Goal: Task Accomplishment & Management: Manage account settings

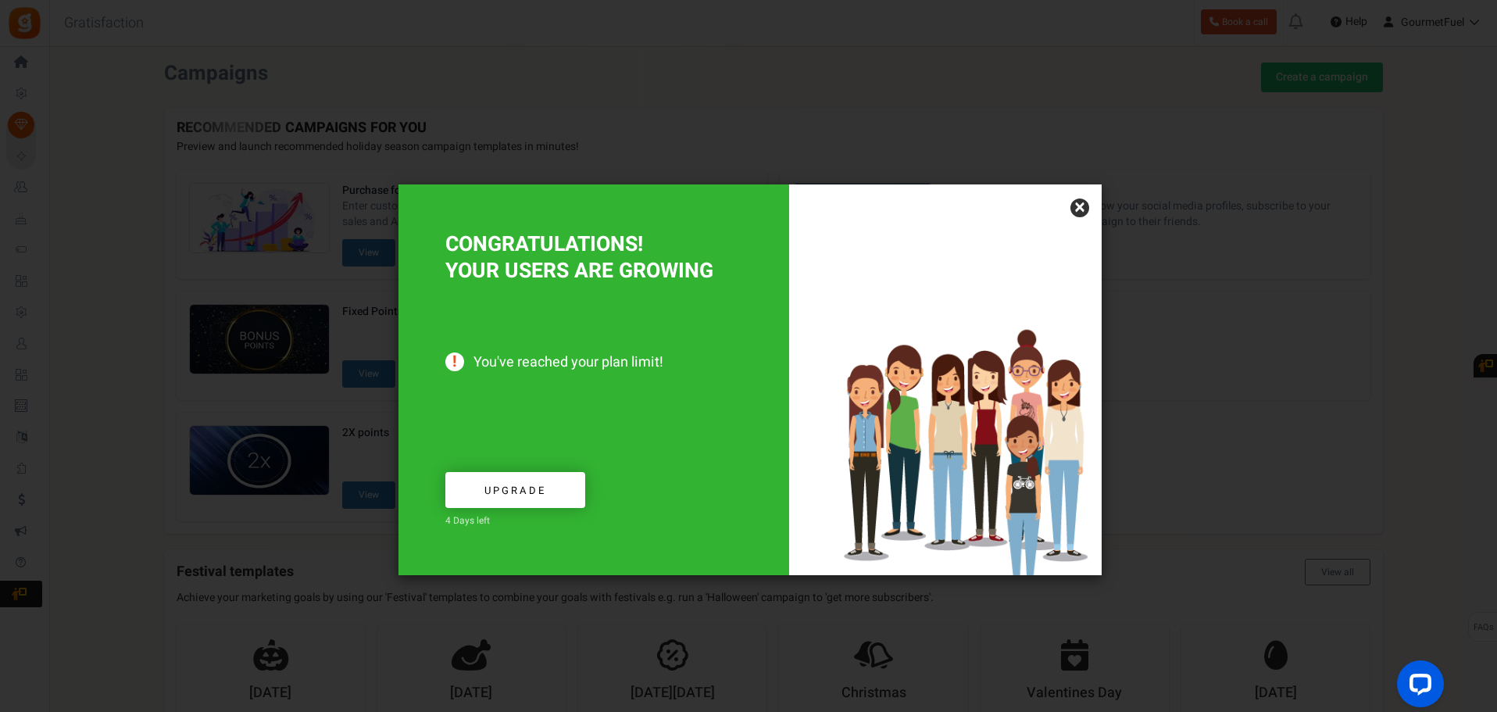
click at [1080, 208] on link "×" at bounding box center [1080, 208] width 19 height 19
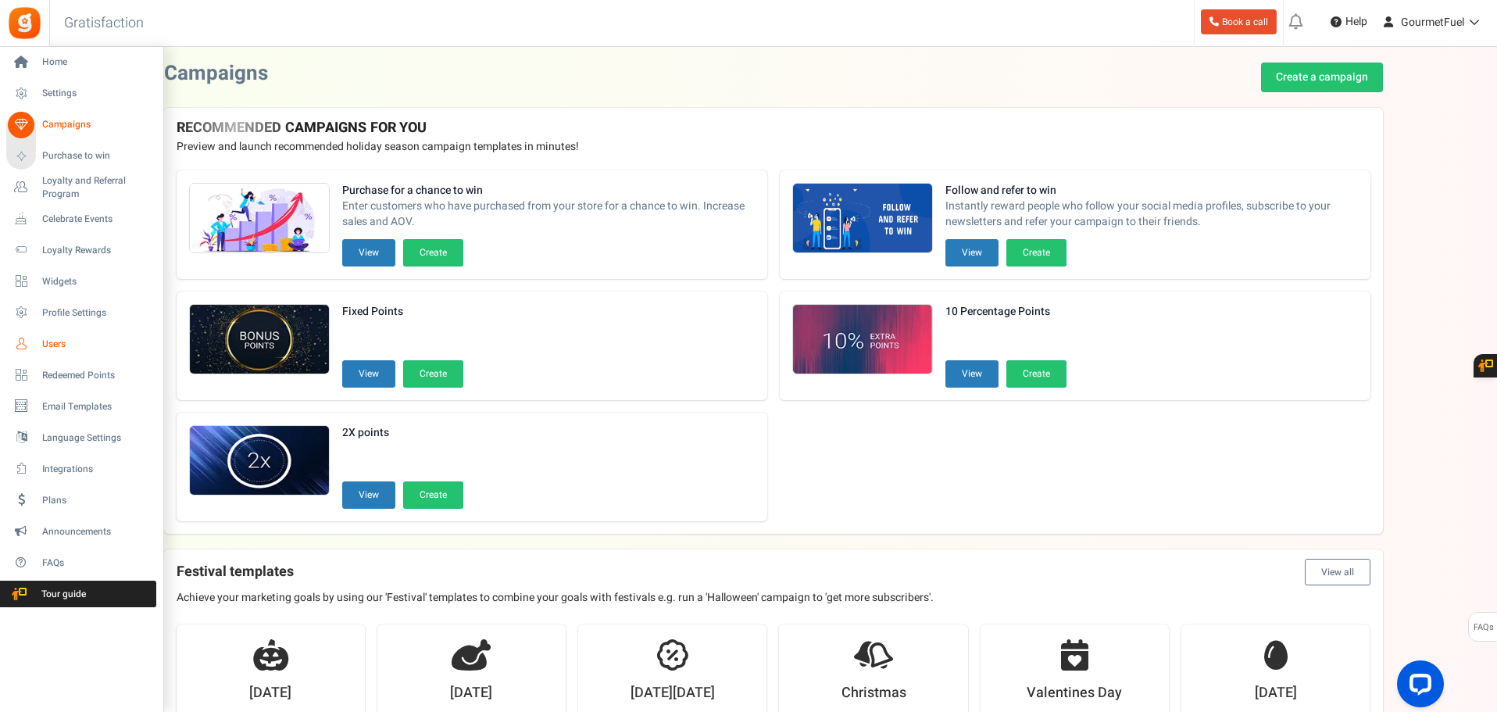
click at [58, 335] on link "Users" at bounding box center [81, 344] width 150 height 27
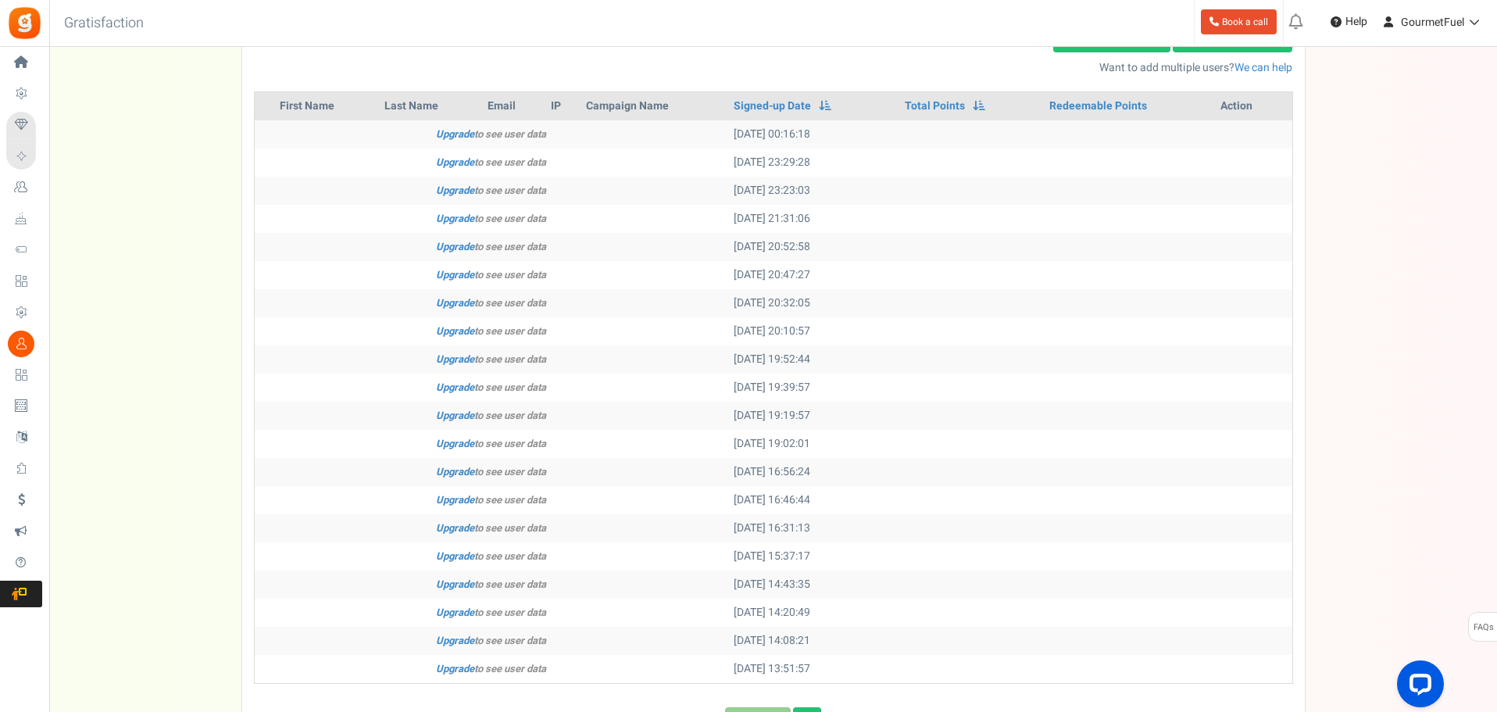
scroll to position [358, 0]
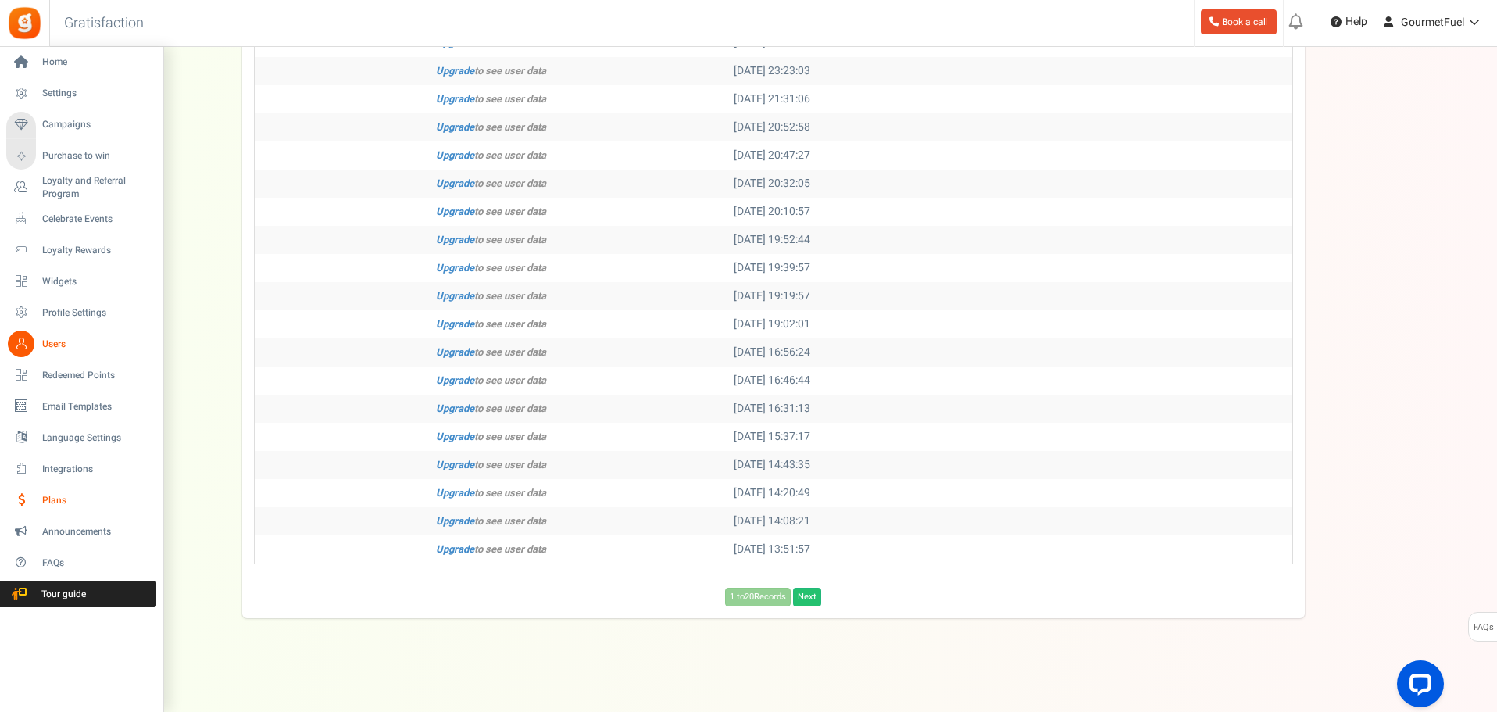
click at [45, 499] on span "Plans" at bounding box center [96, 500] width 109 height 13
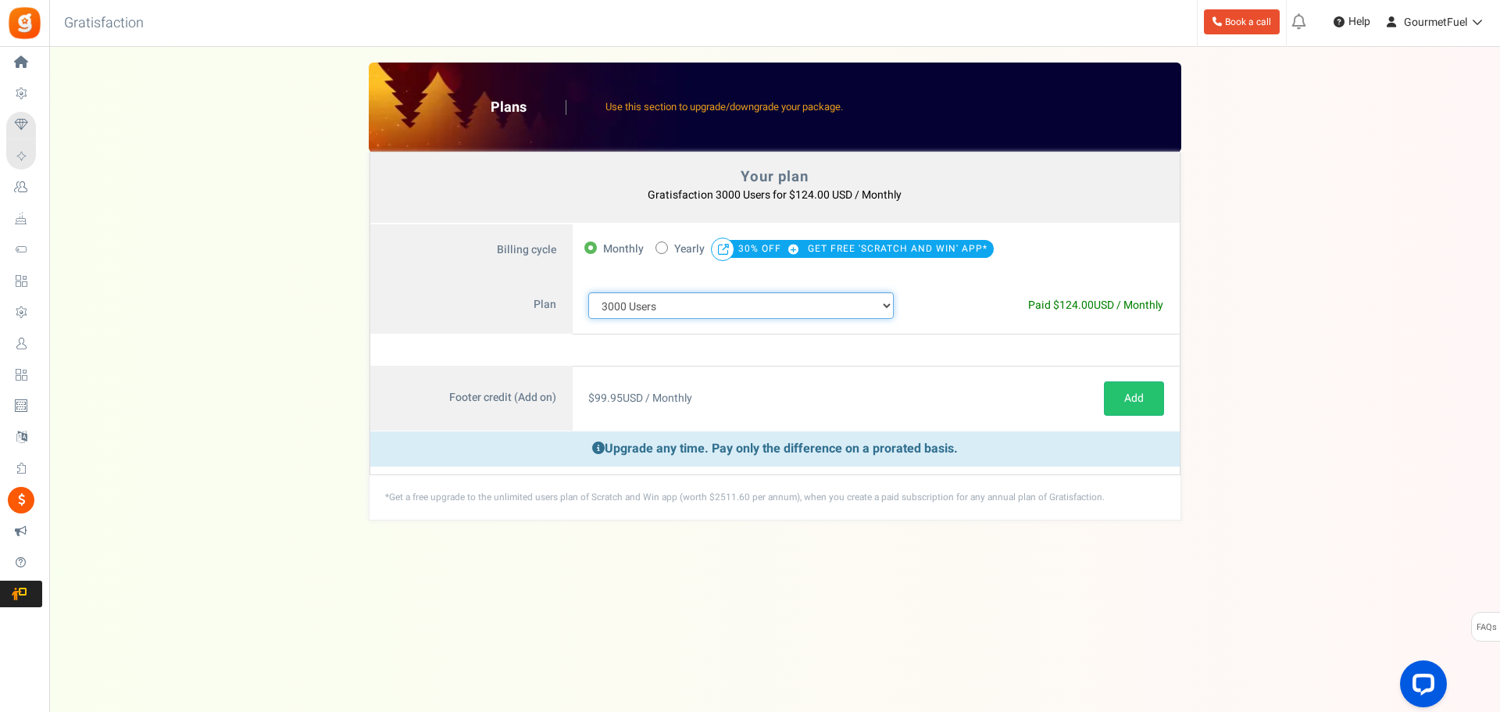
click at [813, 307] on select "100 Users 200 Users 500 Users 1000 Users 2000 Users 3000 Users 4000 Users 5000 …" at bounding box center [741, 305] width 306 height 27
select select "882"
click at [588, 292] on select "100 Users 200 Users 500 Users 1000 Users 2000 Users 3000 Users 4000 Users 5000 …" at bounding box center [741, 305] width 306 height 27
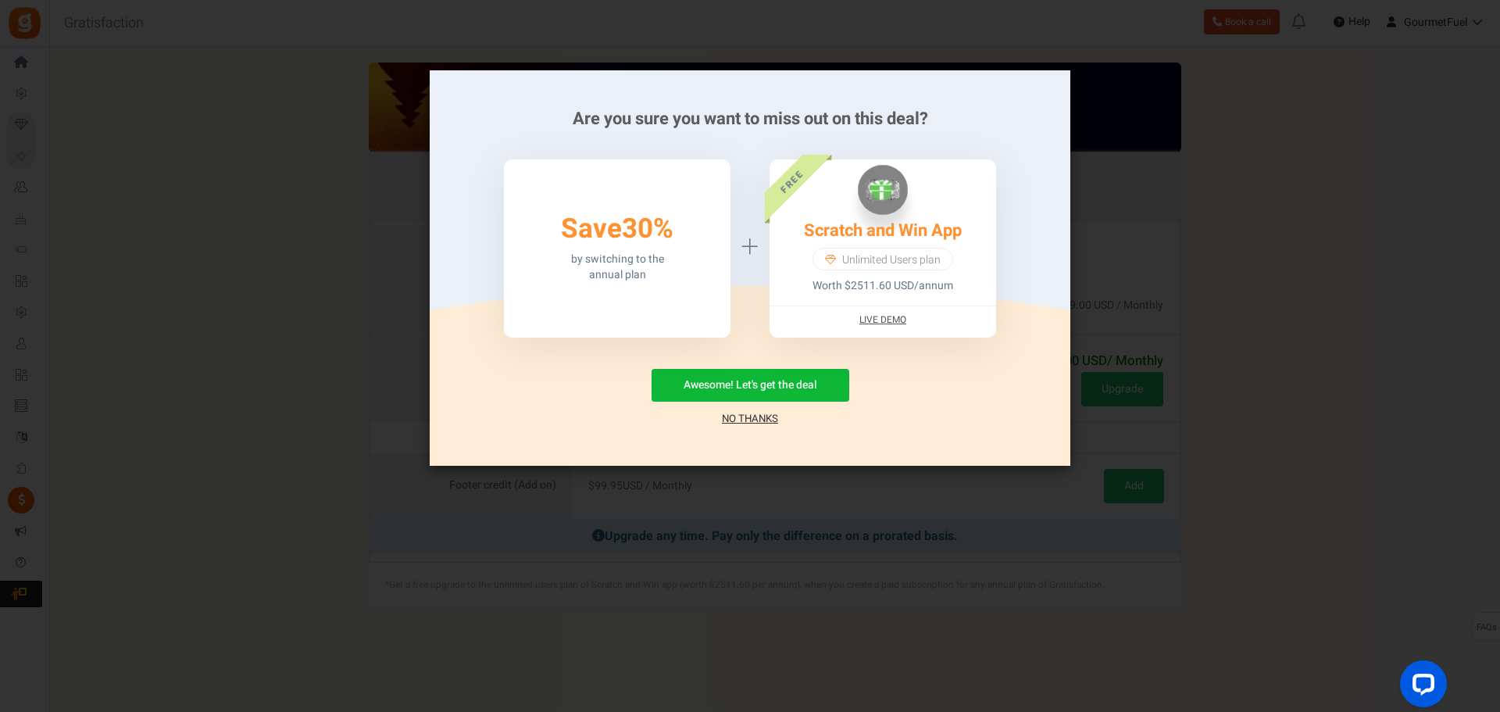
click at [733, 473] on div "Are you sure you want to miss out on this deal? 50% Save 30% by switching to th…" at bounding box center [750, 356] width 1500 height 712
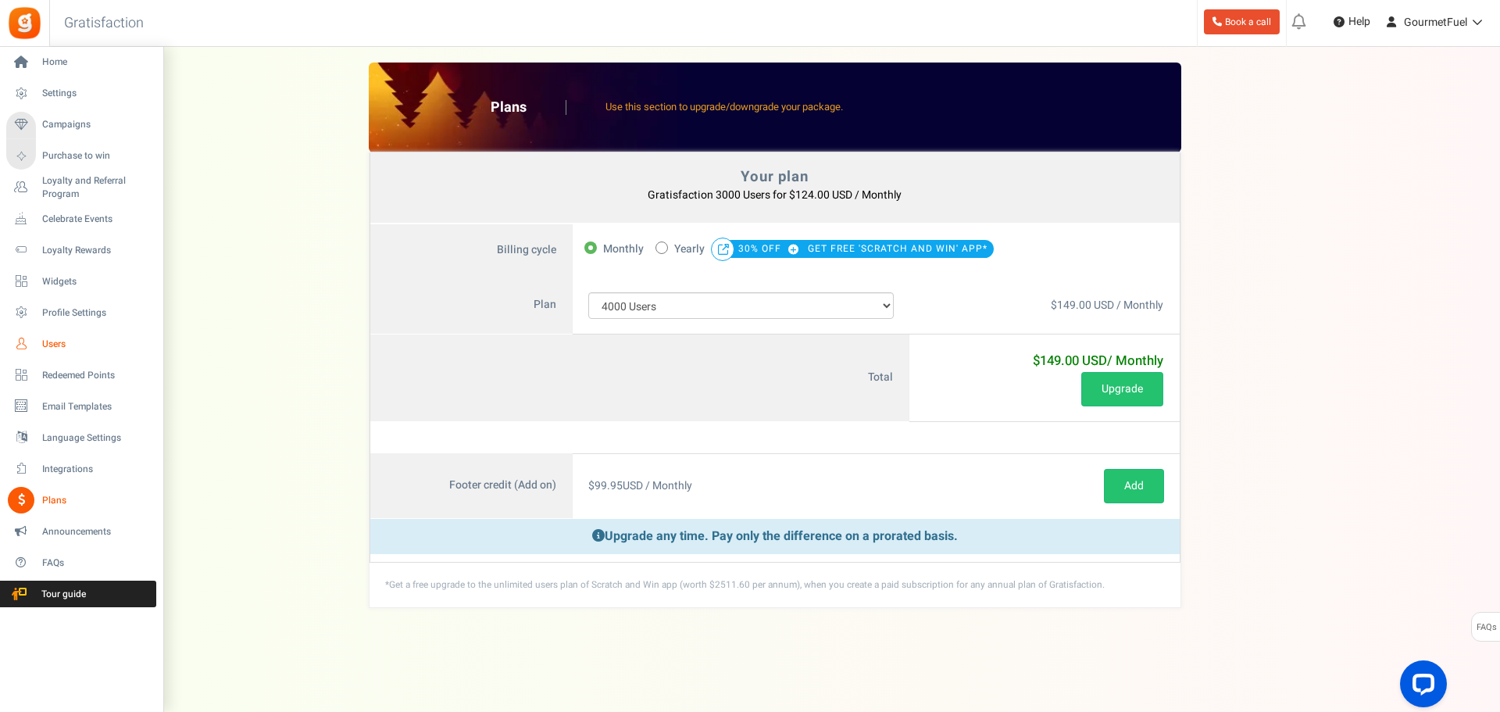
click at [62, 349] on span "Users" at bounding box center [96, 344] width 109 height 13
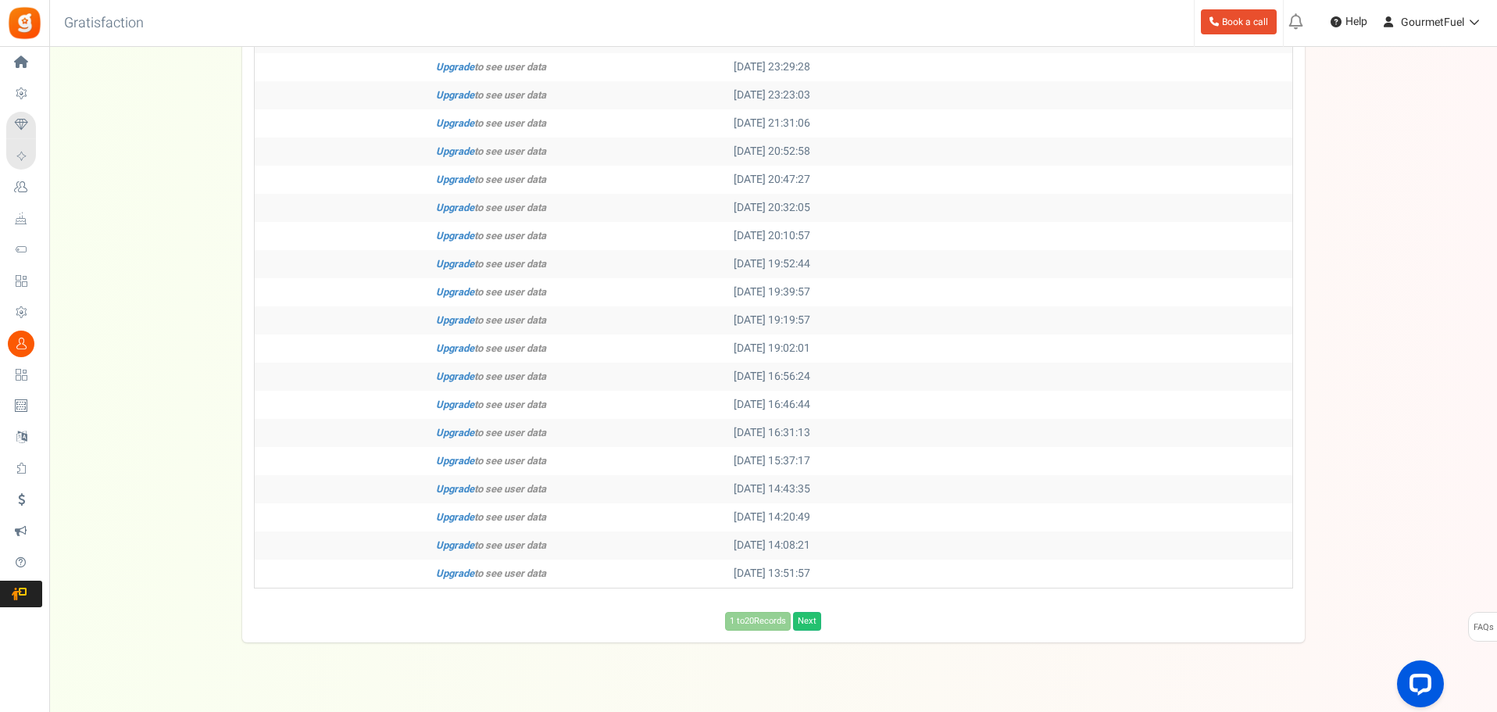
scroll to position [358, 0]
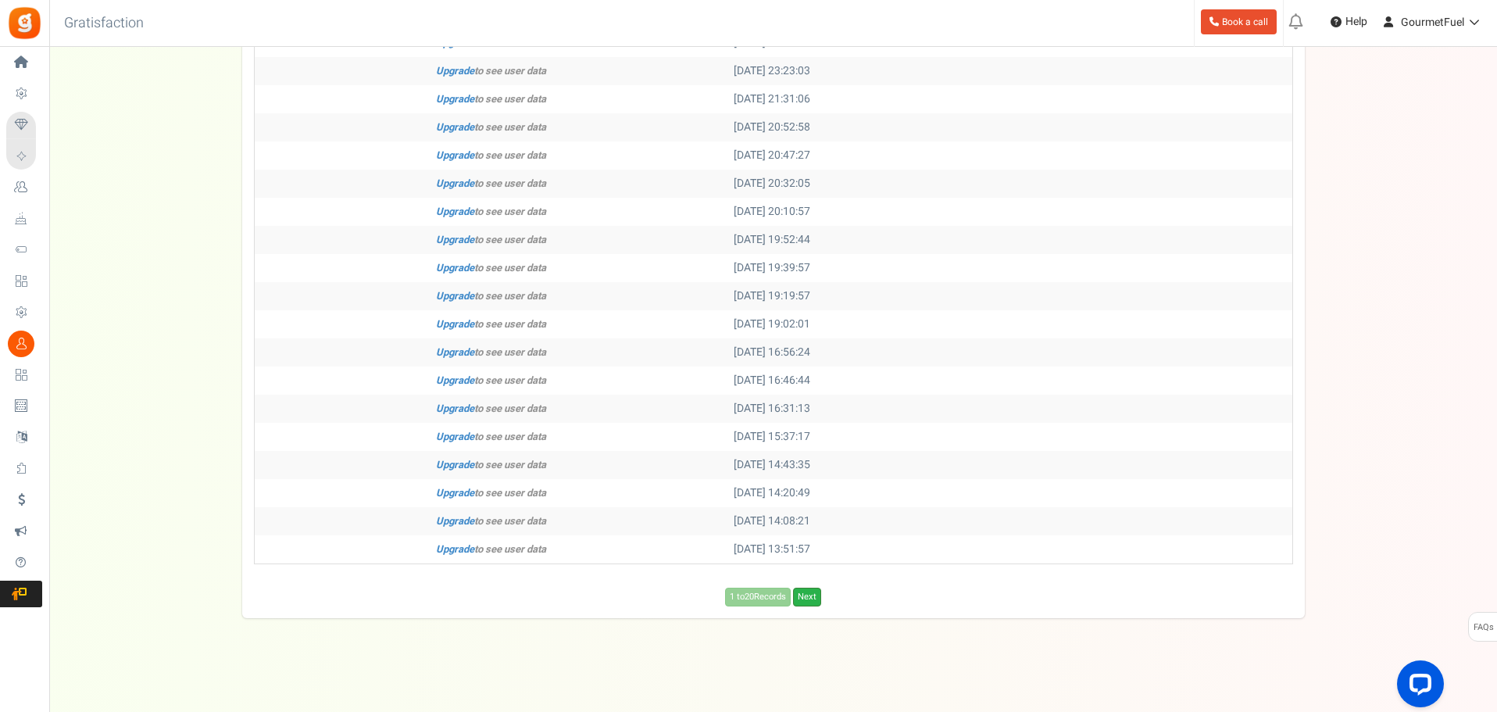
click at [816, 604] on link "Next" at bounding box center [807, 597] width 28 height 19
click at [839, 599] on link "Next" at bounding box center [832, 597] width 28 height 19
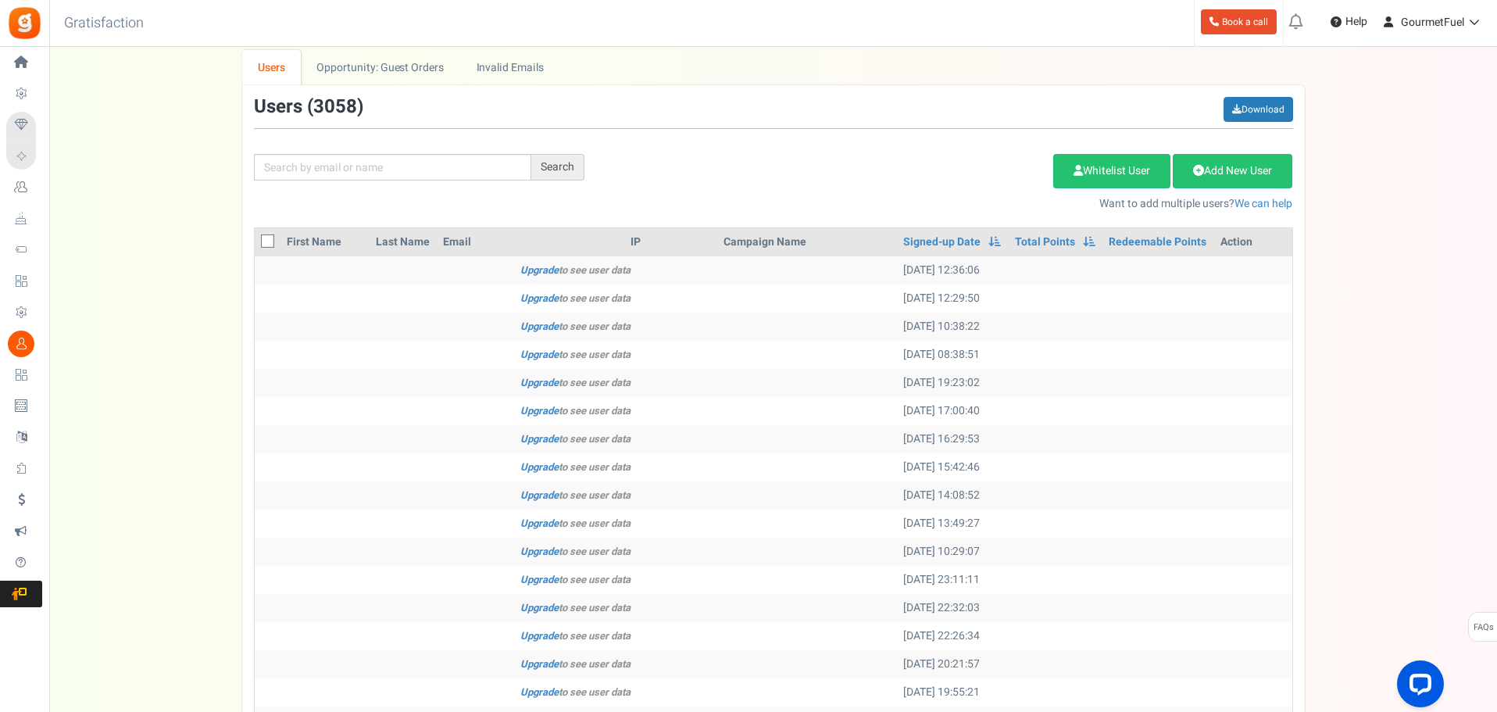
scroll to position [0, 0]
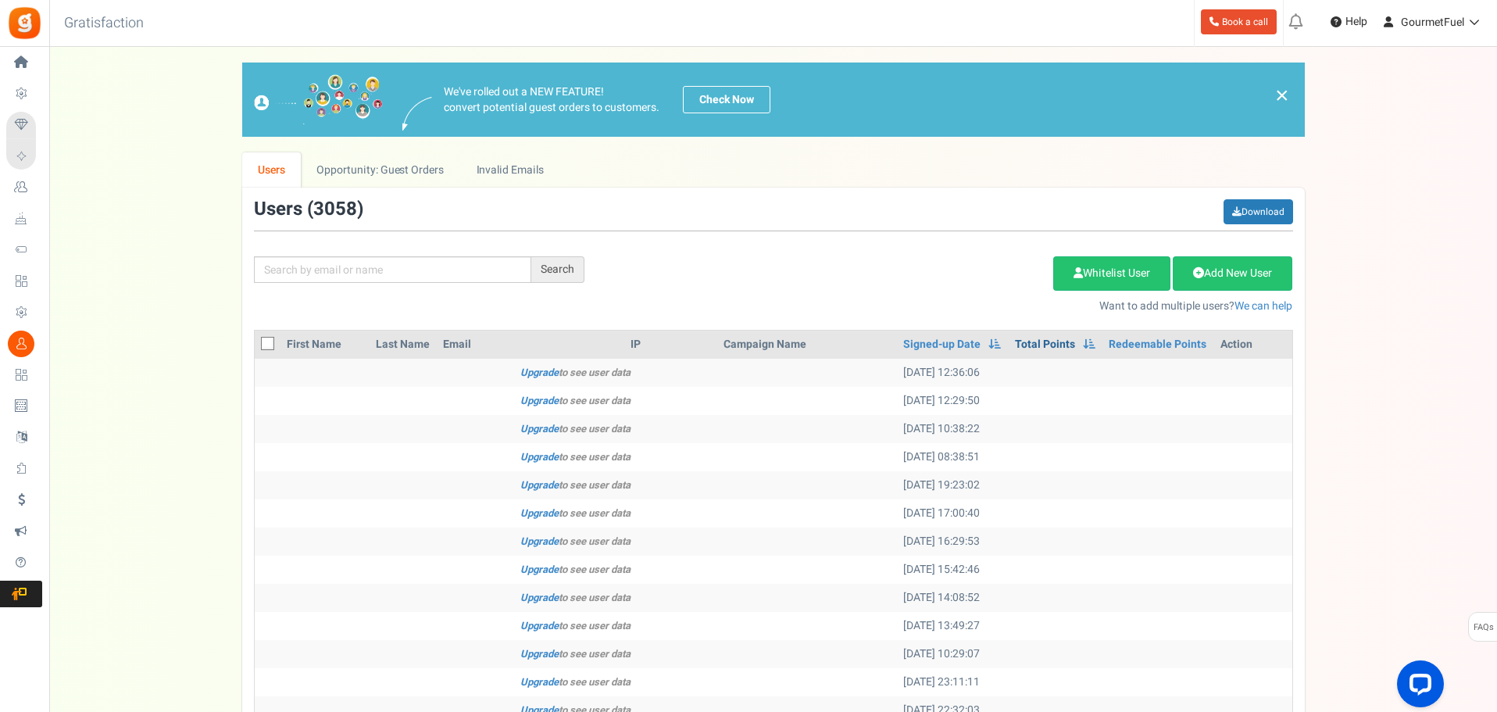
click at [1054, 346] on link "Total Points" at bounding box center [1045, 345] width 60 height 16
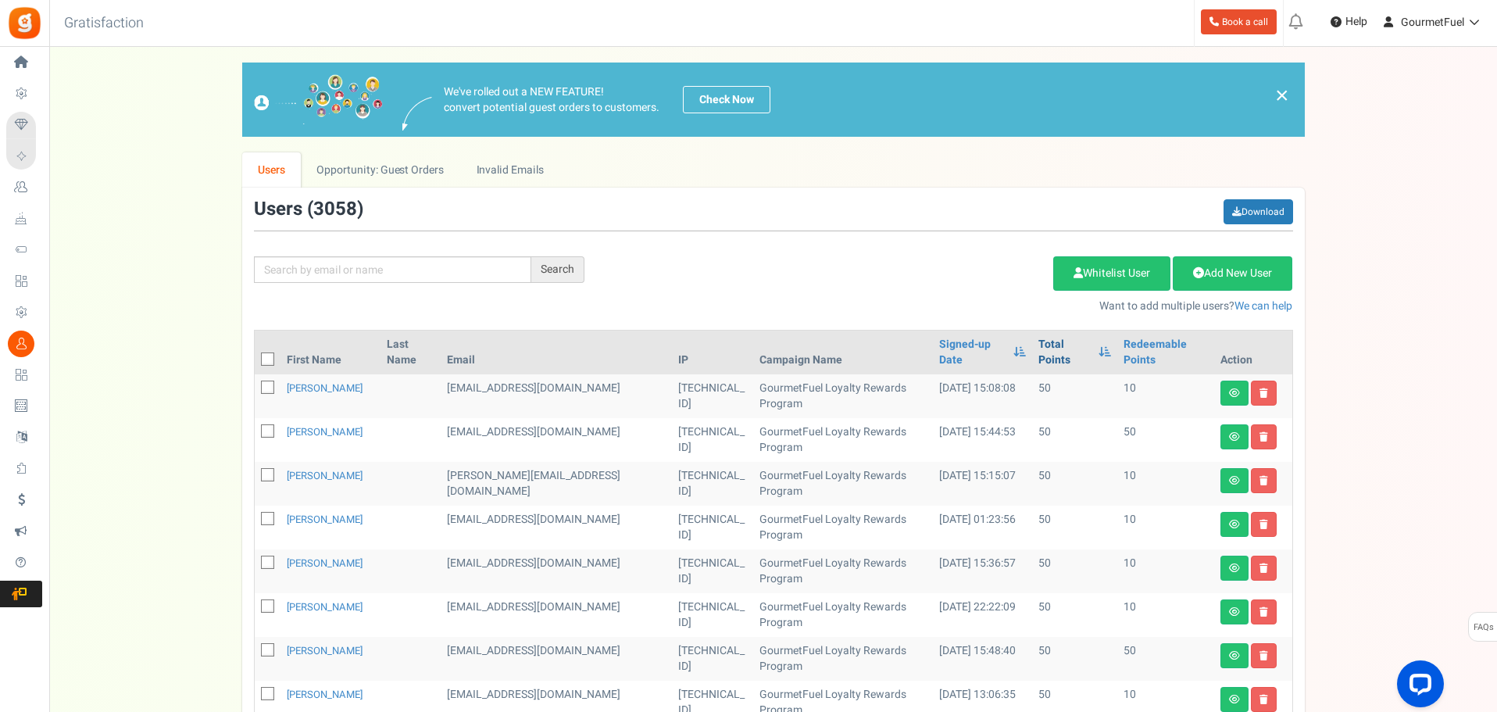
click at [1053, 338] on link "Total Points" at bounding box center [1065, 352] width 52 height 31
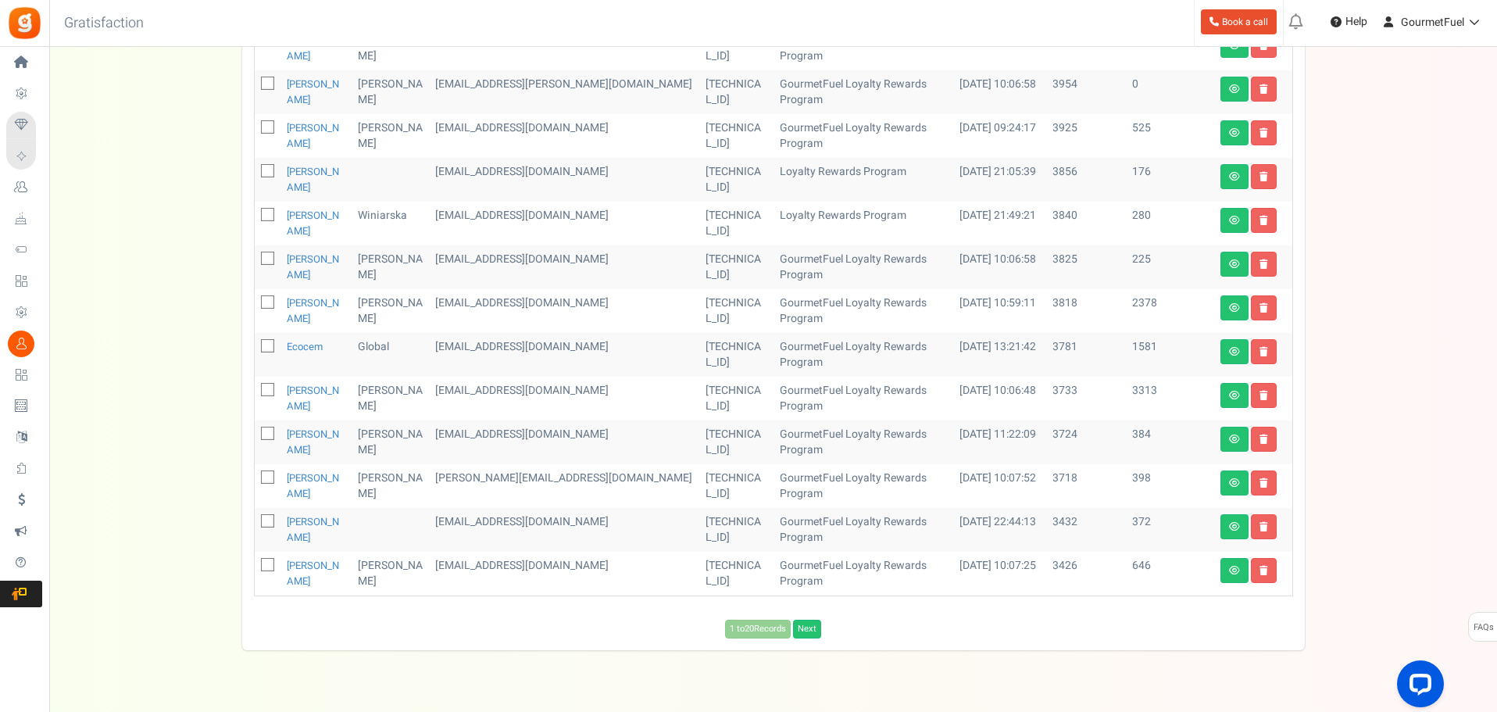
scroll to position [653, 0]
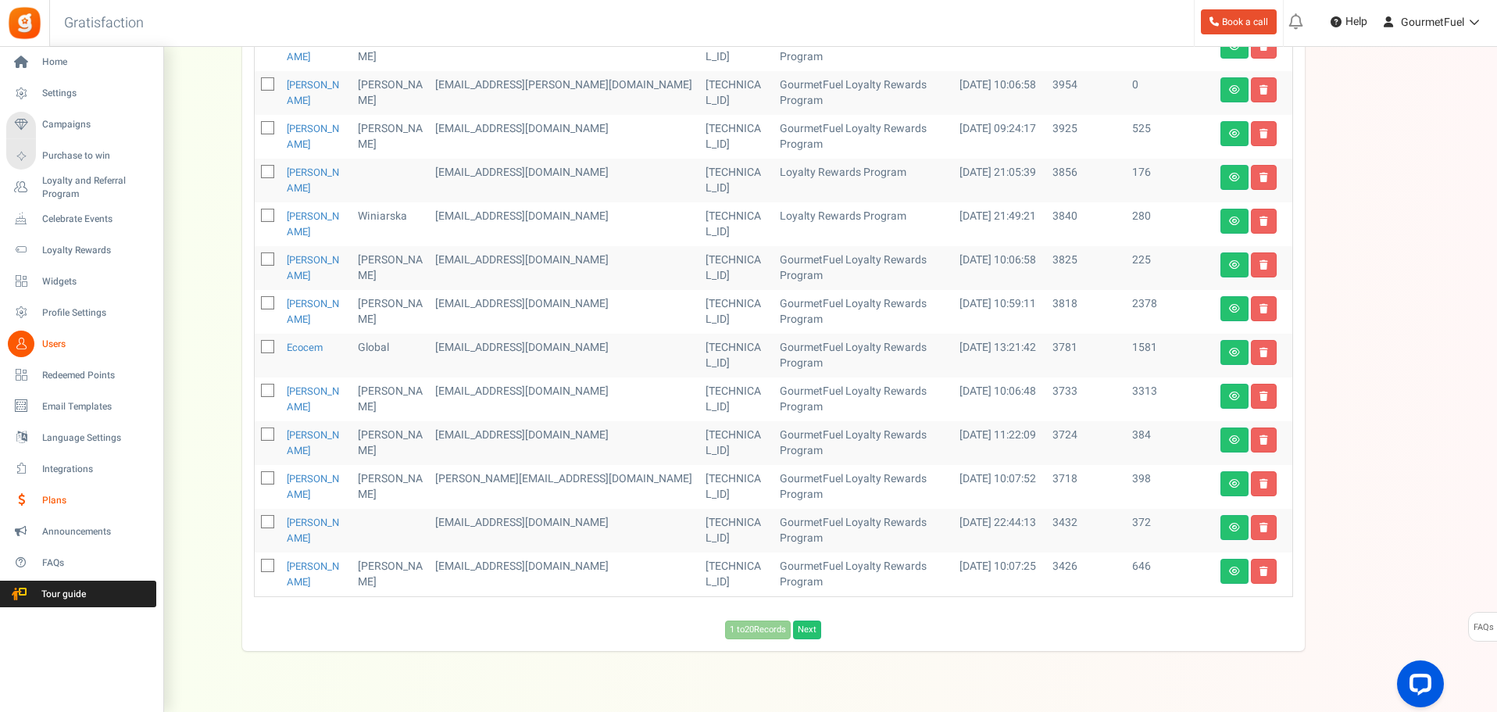
click at [59, 499] on span "Plans" at bounding box center [96, 500] width 109 height 13
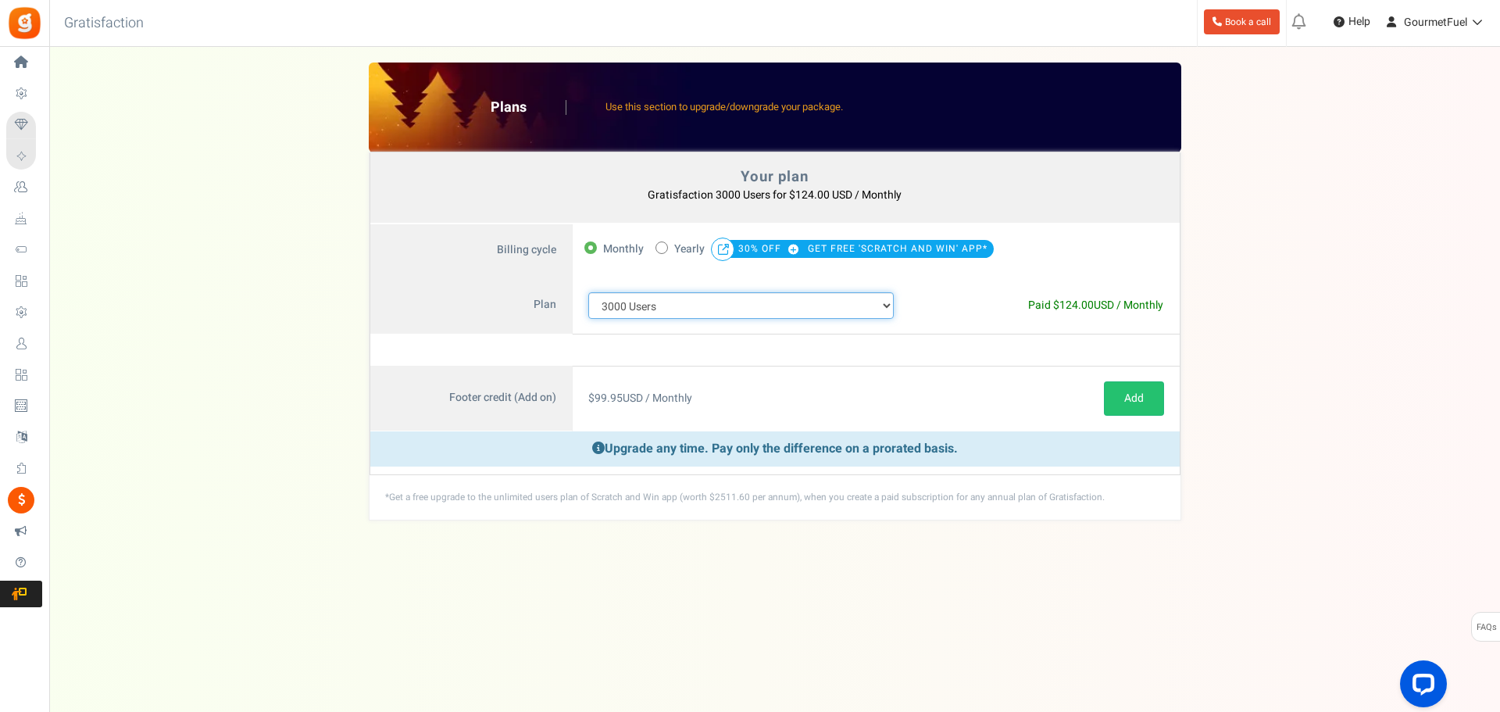
click at [809, 303] on select "100 Users 200 Users 500 Users 1000 Users 2000 Users 3000 Users 4000 Users 5000 …" at bounding box center [741, 305] width 306 height 27
click at [588, 292] on select "100 Users 200 Users 500 Users 1000 Users 2000 Users 3000 Users 4000 Users 5000 …" at bounding box center [741, 305] width 306 height 27
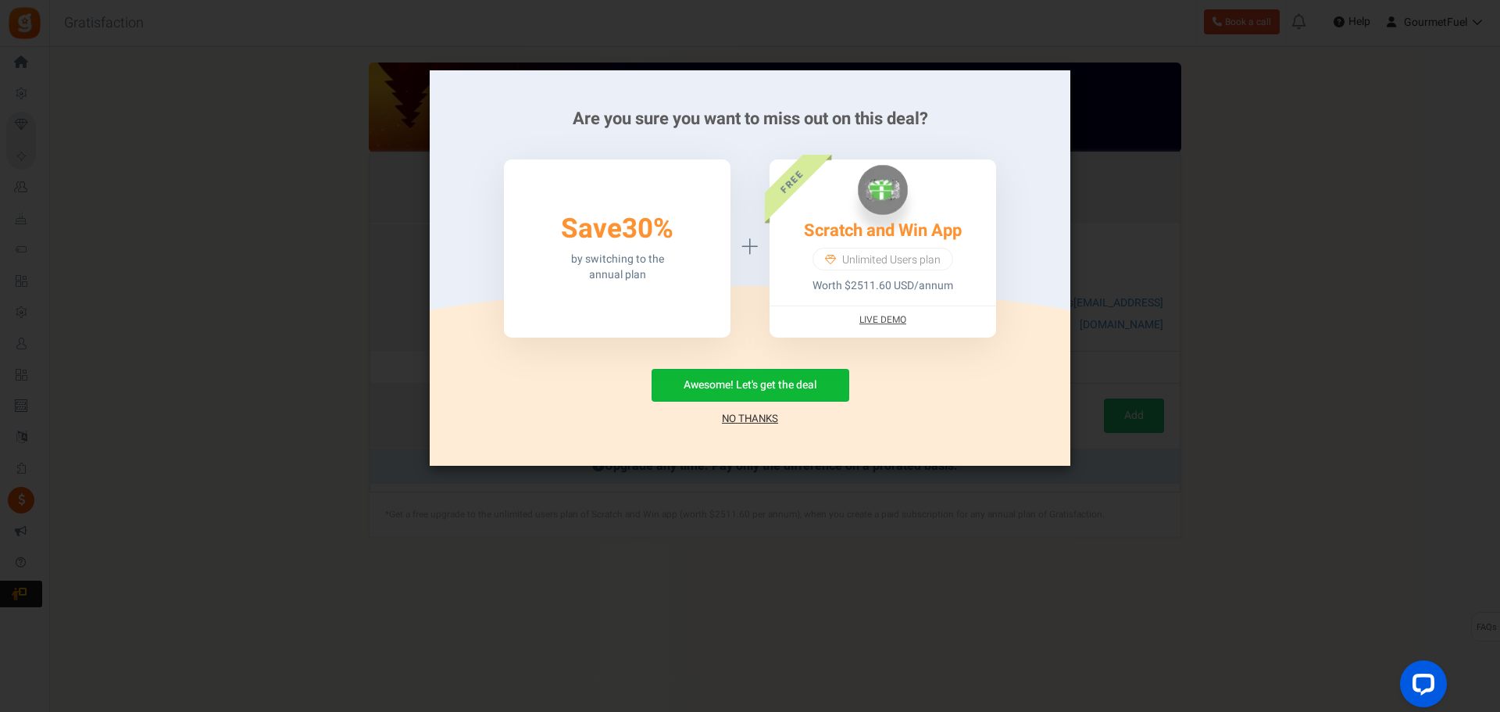
click at [749, 418] on link "No Thanks" at bounding box center [750, 419] width 56 height 16
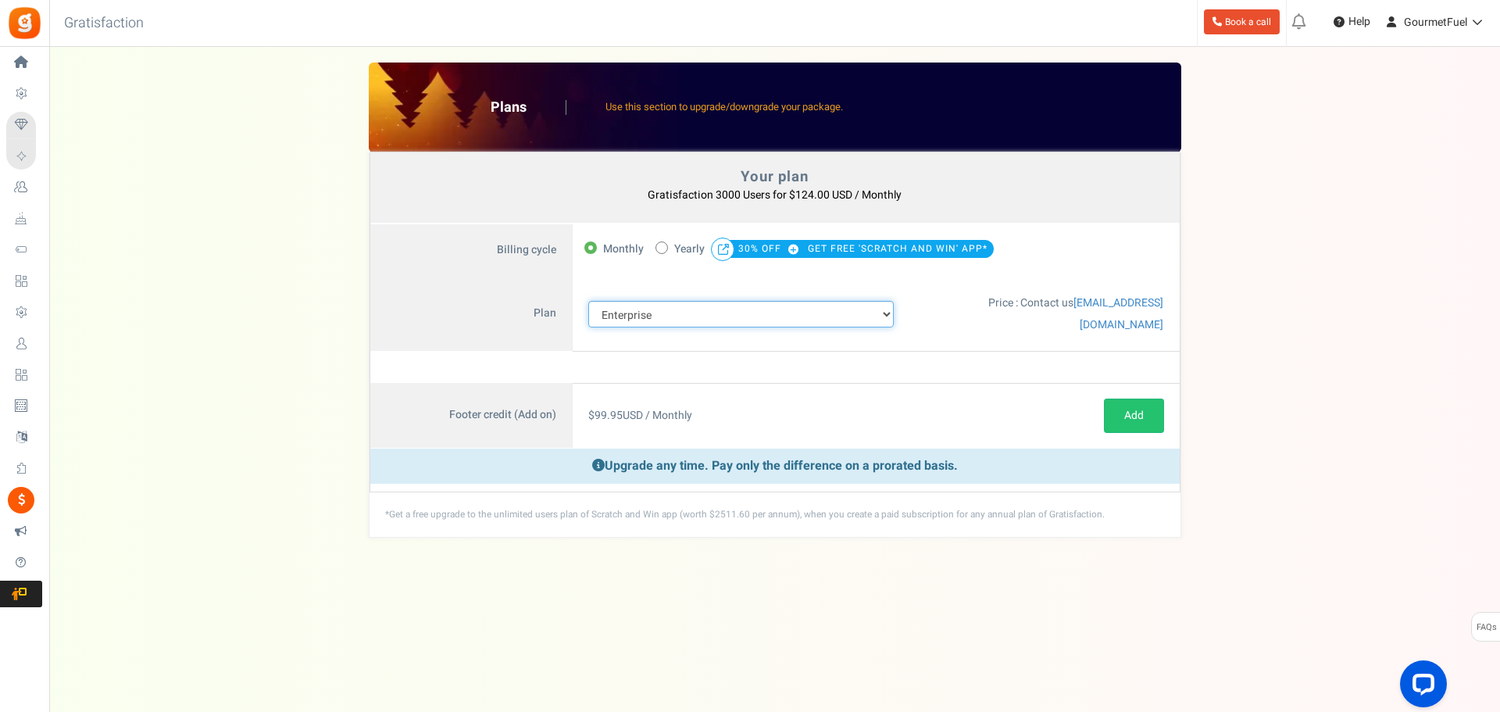
click at [693, 302] on select "100 Users 200 Users 500 Users 1000 Users 2000 Users 3000 Users 4000 Users 5000 …" at bounding box center [741, 314] width 306 height 27
select select "882"
click at [588, 301] on select "100 Users 200 Users 500 Users 1000 Users 2000 Users 3000 Users 4000 Users 5000 …" at bounding box center [741, 314] width 306 height 27
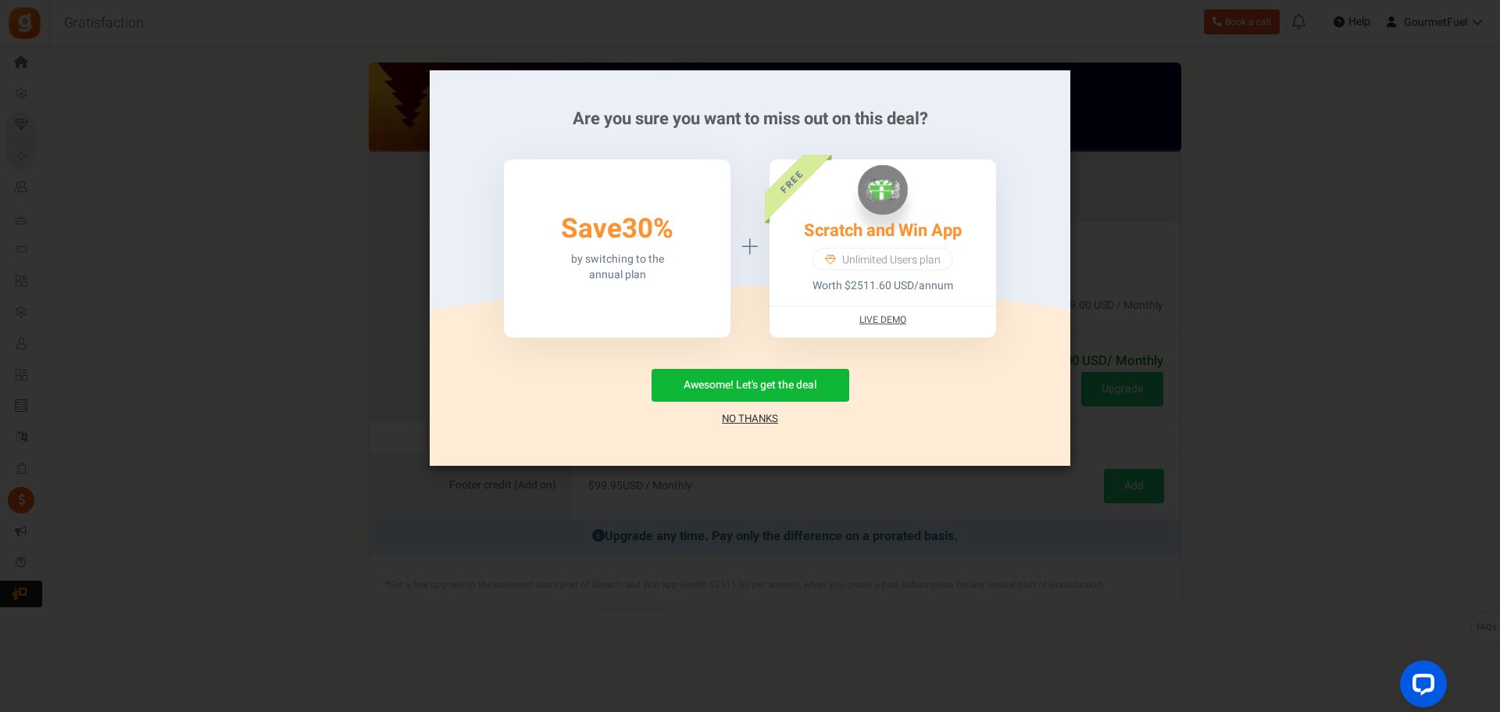
click at [730, 416] on link "No Thanks" at bounding box center [750, 419] width 56 height 16
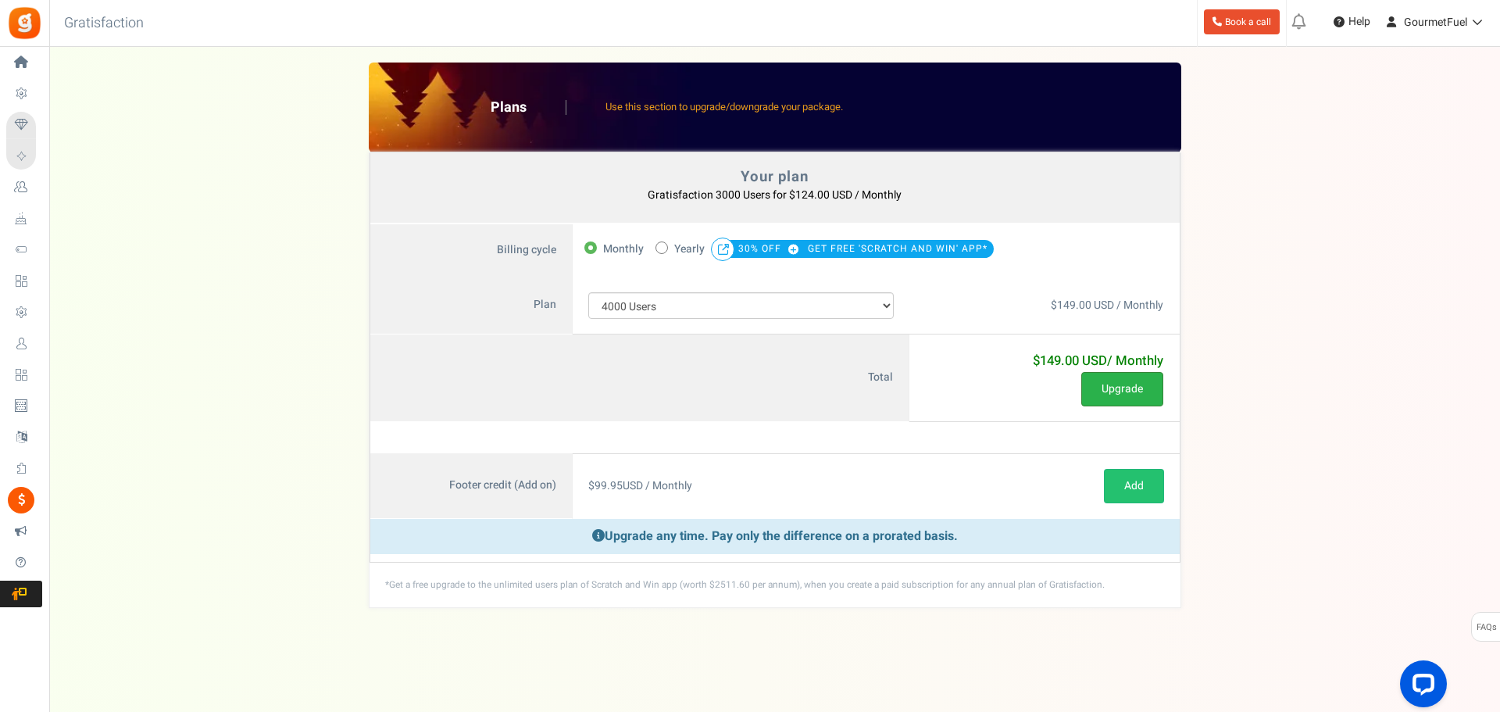
click at [1115, 383] on button "Upgrade" at bounding box center [1123, 389] width 82 height 34
click at [1125, 390] on button "Upgrade" at bounding box center [1123, 389] width 82 height 34
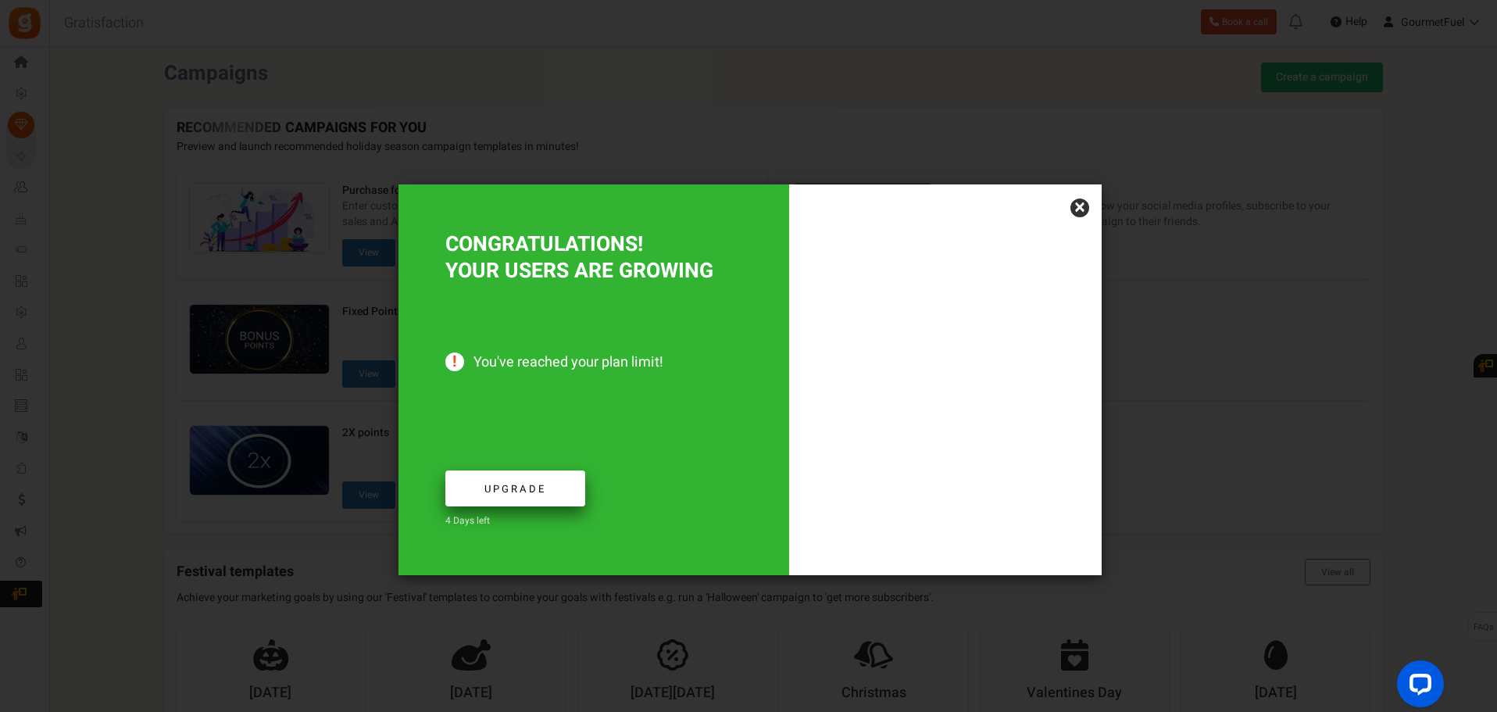
click at [517, 490] on span "Upgrade" at bounding box center [516, 488] width 62 height 15
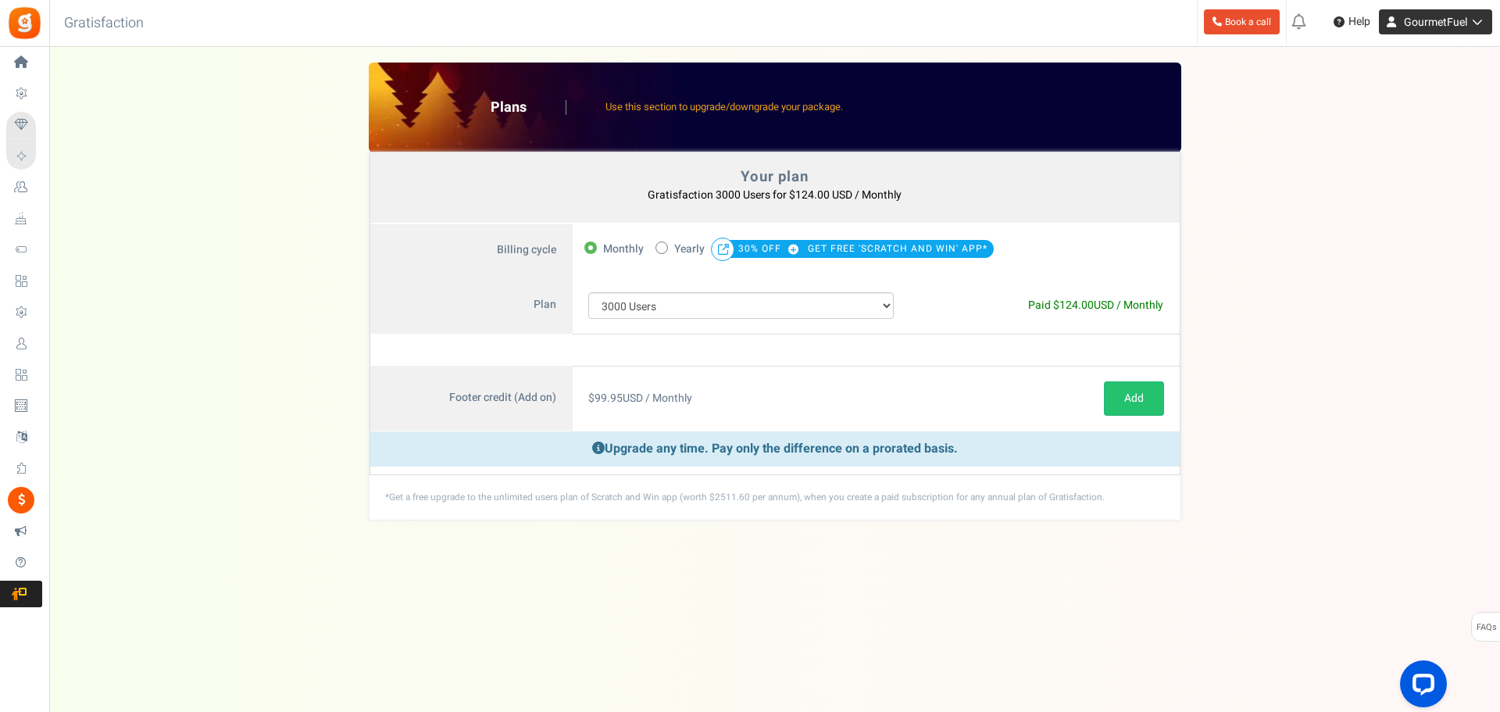
click at [1433, 25] on span "GourmetFuel" at bounding box center [1435, 22] width 63 height 16
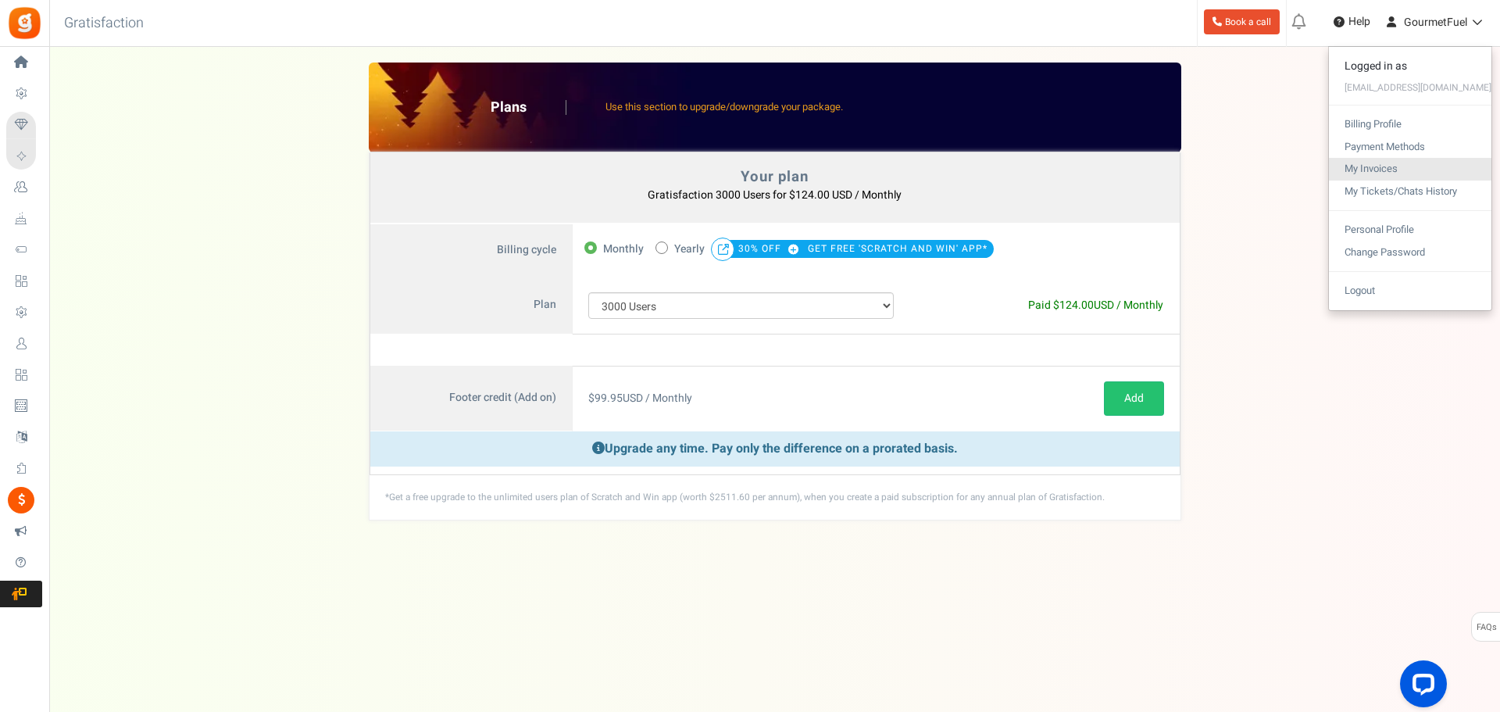
click at [1379, 161] on link "My Invoices" at bounding box center [1410, 169] width 163 height 23
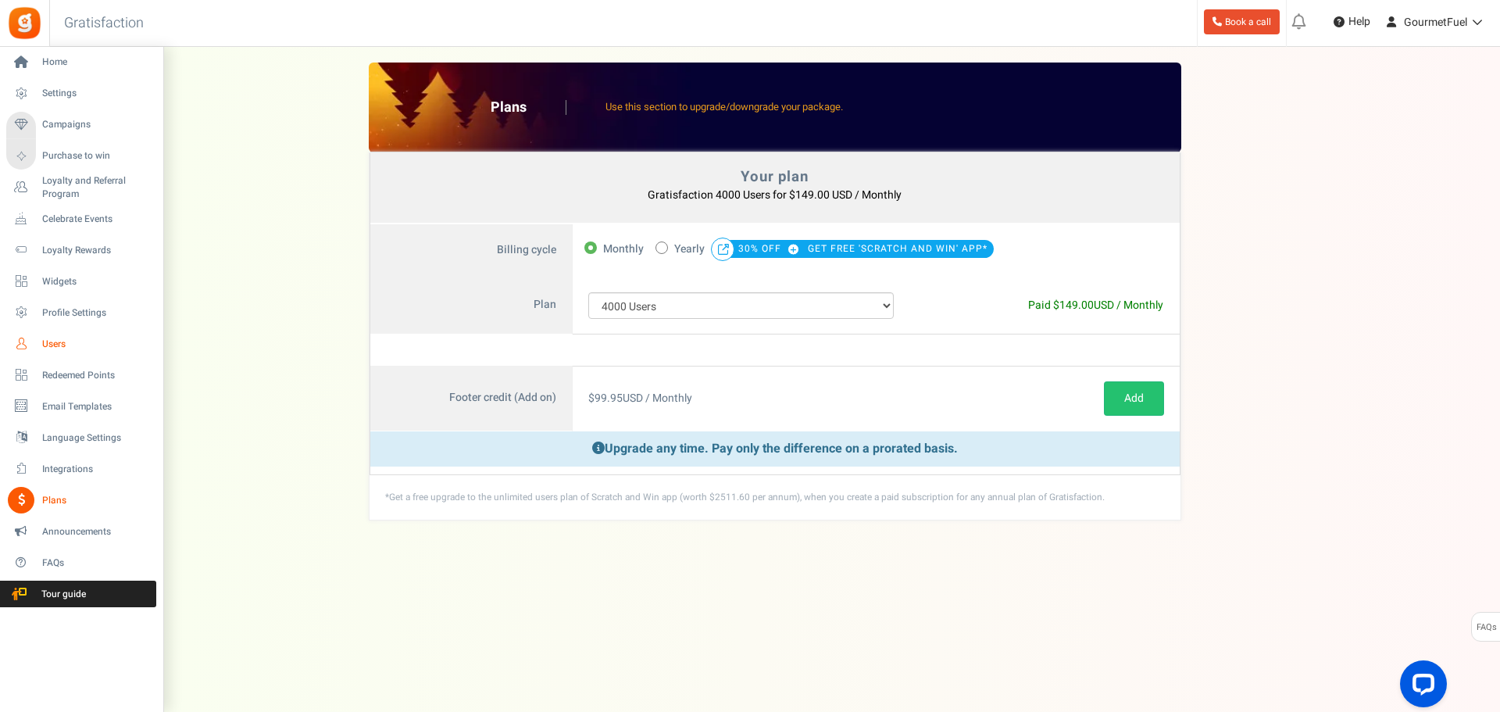
click at [48, 339] on span "Users" at bounding box center [96, 344] width 109 height 13
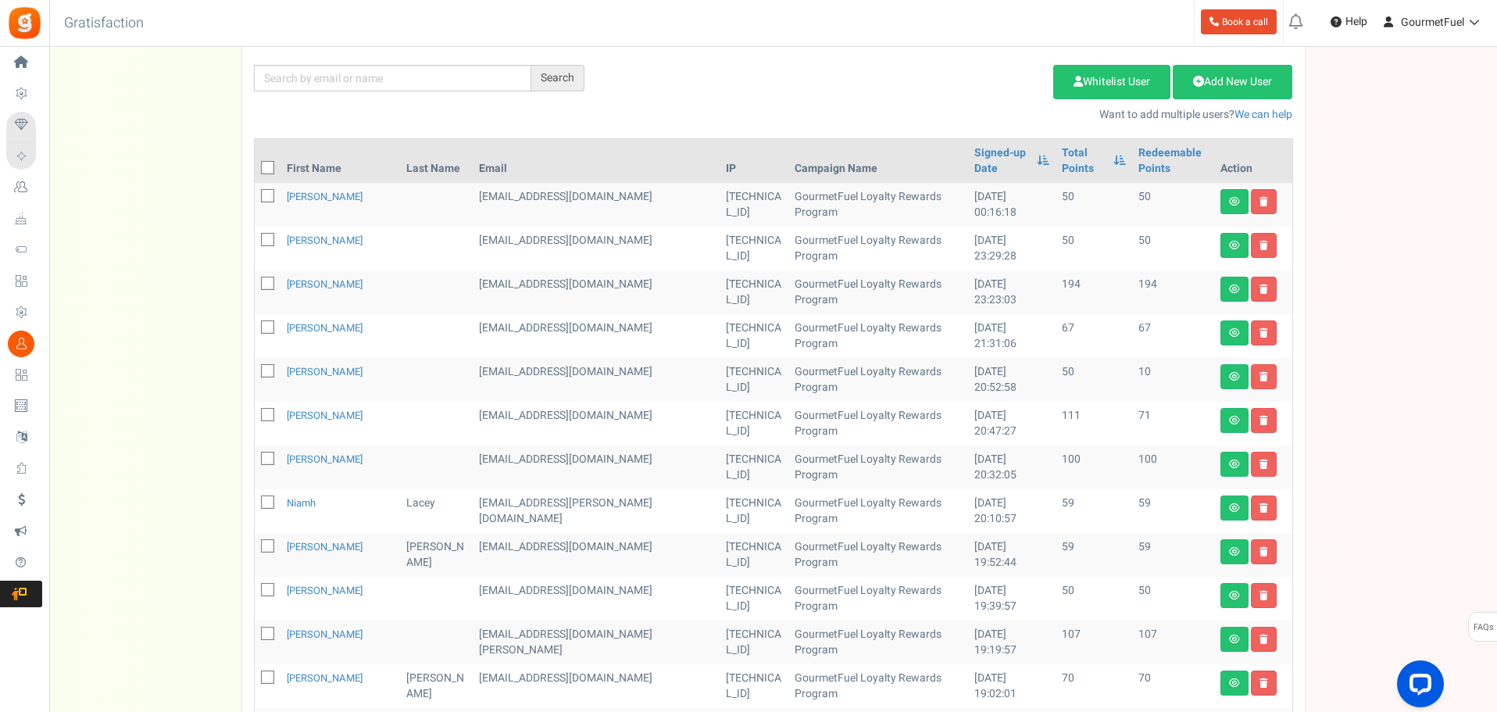
scroll to position [191, 0]
